Goal: Task Accomplishment & Management: Manage account settings

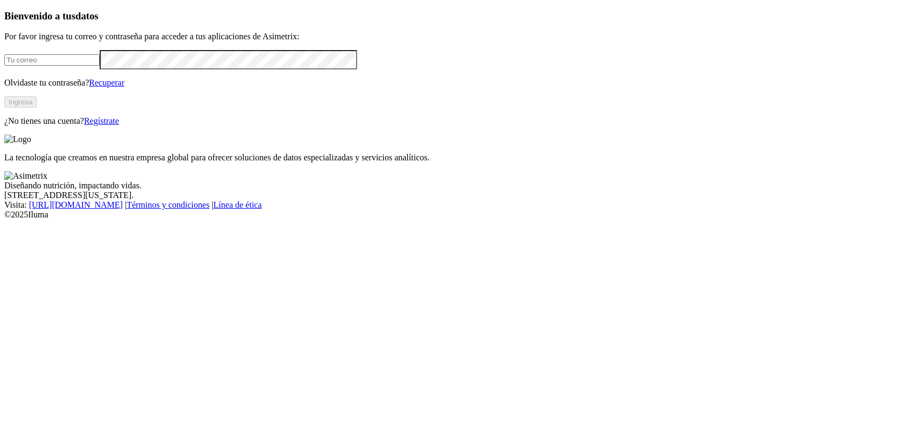
click at [100, 66] on input "email" at bounding box center [51, 59] width 95 height 11
drag, startPoint x: 317, startPoint y: 235, endPoint x: 295, endPoint y: 234, distance: 21.6
click at [314, 127] on div "Bienvenido a tus datos Por favor ingresa tu correo y contraseña para acceder a …" at bounding box center [459, 68] width 910 height 116
click at [124, 87] on link "Recuperar" at bounding box center [107, 82] width 36 height 9
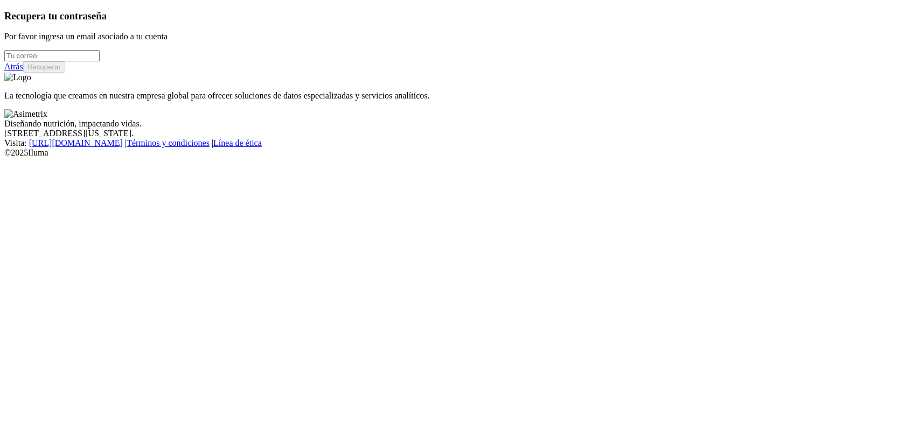
click at [100, 61] on input "email" at bounding box center [51, 55] width 95 height 11
click at [100, 61] on input "eric" at bounding box center [51, 55] width 95 height 11
type input "eric.morales@aliar.com.co"
click at [65, 73] on button "Recuperar" at bounding box center [44, 66] width 42 height 11
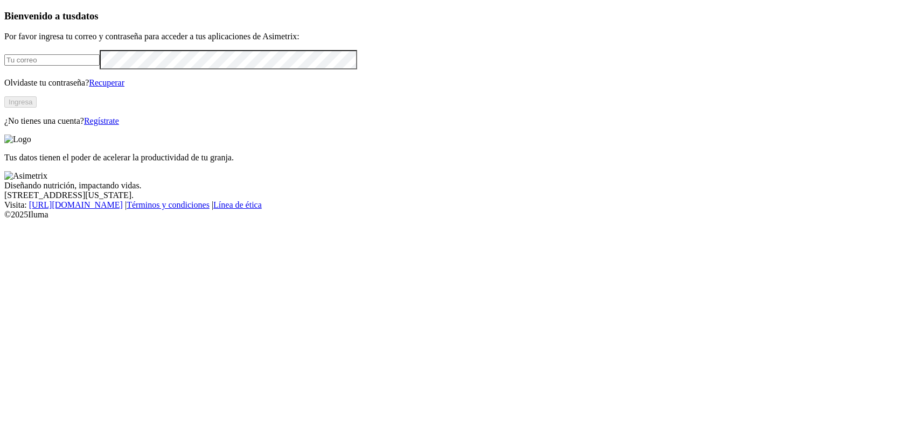
click at [100, 66] on input "email" at bounding box center [51, 59] width 95 height 11
type input "eric.morales@aliar.com.co"
click input "submit" at bounding box center [0, 0] width 0 height 0
